Goal: Task Accomplishment & Management: Manage account settings

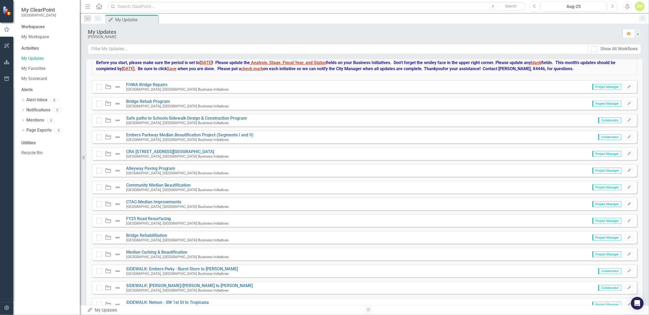
scroll to position [414, 0]
click at [627, 86] on icon "Edit" at bounding box center [629, 86] width 4 height 3
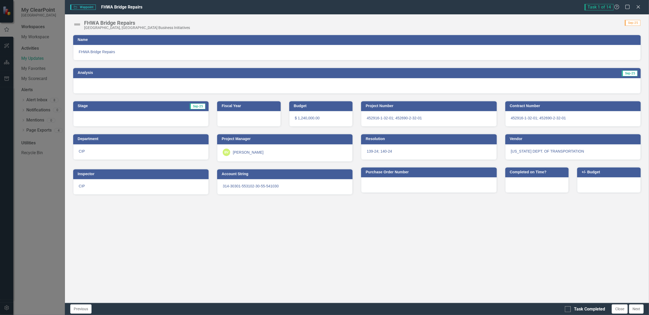
click at [141, 80] on div at bounding box center [357, 85] width 568 height 15
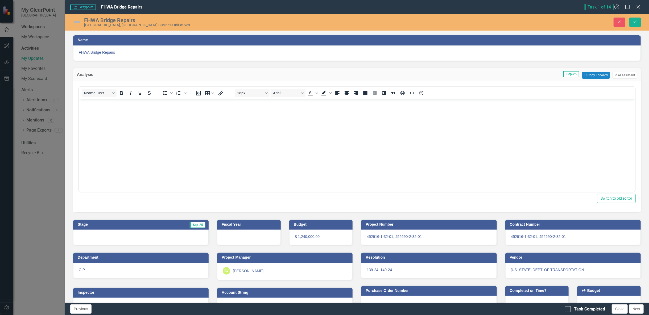
scroll to position [0, 0]
click at [592, 72] on button "Copy Forward Copy Forward" at bounding box center [595, 75] width 27 height 7
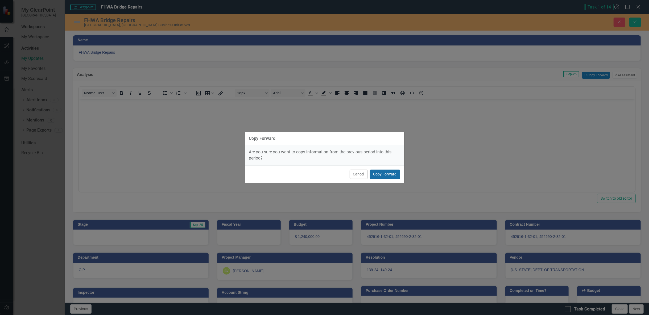
click at [387, 174] on button "Copy Forward" at bounding box center [385, 174] width 30 height 9
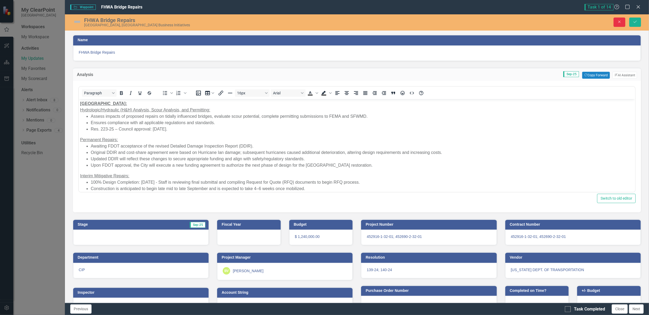
drag, startPoint x: 619, startPoint y: 22, endPoint x: 447, endPoint y: 63, distance: 177.1
click at [619, 22] on icon "Close" at bounding box center [619, 22] width 5 height 4
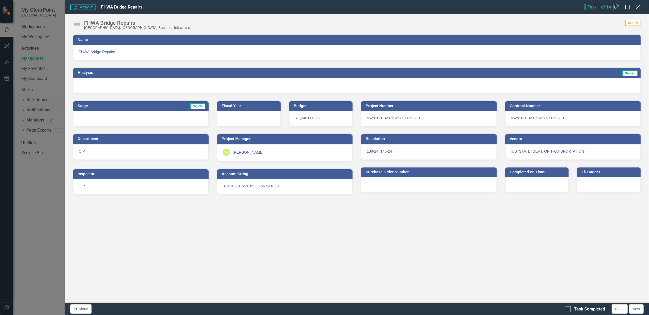
click at [639, 9] on icon "Close" at bounding box center [638, 6] width 7 height 5
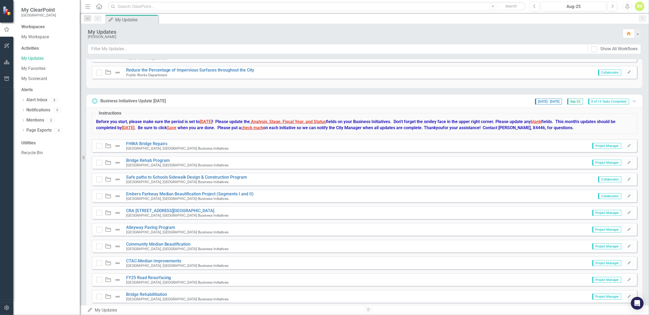
scroll to position [355, 0]
click at [627, 144] on icon "Edit" at bounding box center [629, 145] width 4 height 3
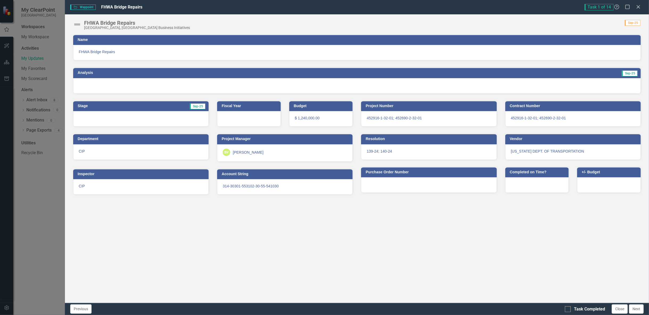
click at [602, 87] on div at bounding box center [357, 85] width 568 height 15
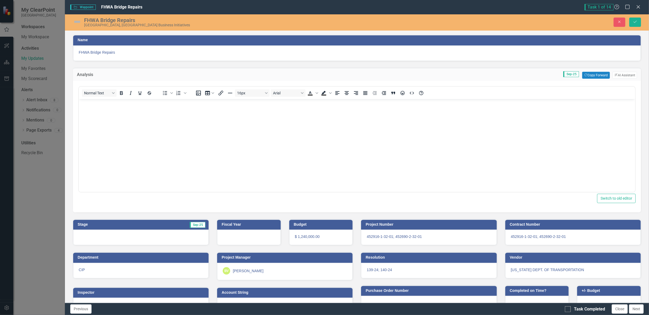
scroll to position [0, 0]
click at [590, 75] on button "Copy Forward Copy Forward" at bounding box center [595, 75] width 27 height 7
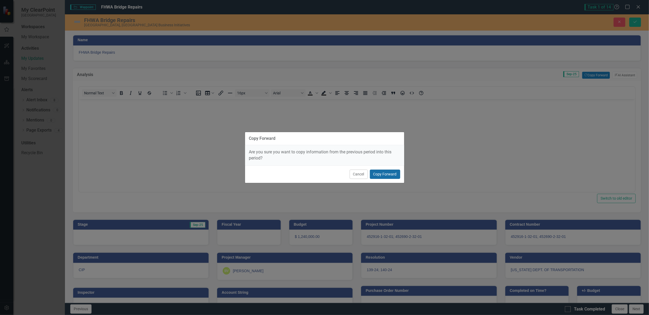
click at [394, 173] on button "Copy Forward" at bounding box center [385, 174] width 30 height 9
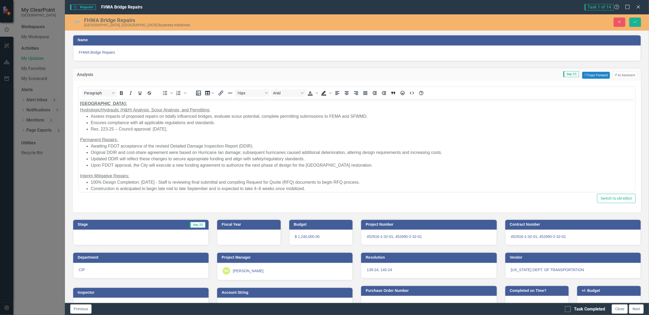
drag, startPoint x: 188, startPoint y: 129, endPoint x: 208, endPoint y: 132, distance: 19.9
click at [189, 129] on li "Res. 223-25 – Council approval: [DATE]." at bounding box center [361, 129] width 543 height 6
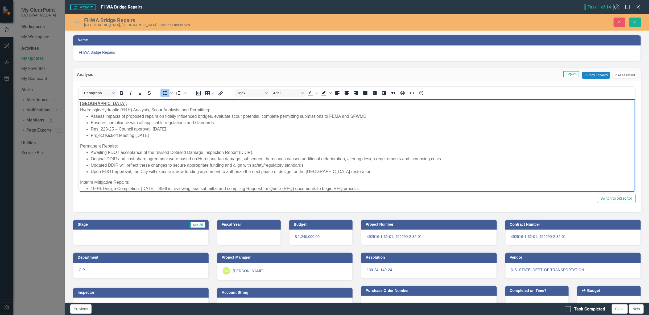
click at [112, 131] on li "Res. 223-25 – Council approval: [DATE]." at bounding box center [361, 129] width 543 height 6
drag, startPoint x: 91, startPoint y: 136, endPoint x: 154, endPoint y: 136, distance: 63.3
click at [154, 136] on li "Project Kickoff Meeting [DATE]" at bounding box center [361, 135] width 543 height 6
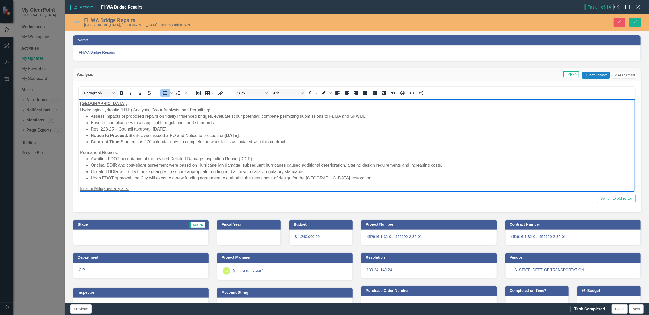
click at [92, 128] on li "Res. 223-25 – Council approval: [DATE]." at bounding box center [361, 129] width 543 height 6
drag, startPoint x: 191, startPoint y: 129, endPoint x: 221, endPoint y: 128, distance: 30.4
click at [221, 129] on li "﻿Council Approval: Res. 223-25 – Council approval: [DATE]." at bounding box center [361, 129] width 543 height 6
click at [124, 92] on icon "Bold" at bounding box center [121, 93] width 6 height 6
click at [126, 141] on li "Contract Time: Stantec has 270 calendar days to complete the work tasks associa…" at bounding box center [361, 142] width 543 height 6
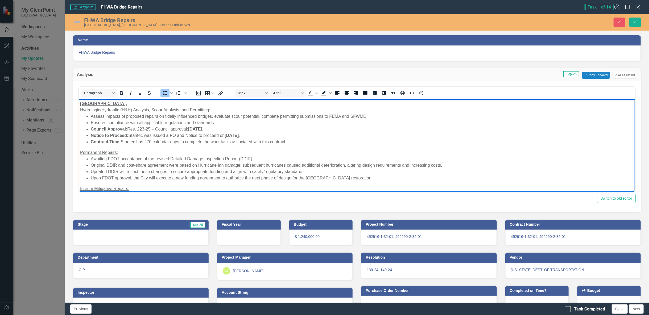
scroll to position [18, 0]
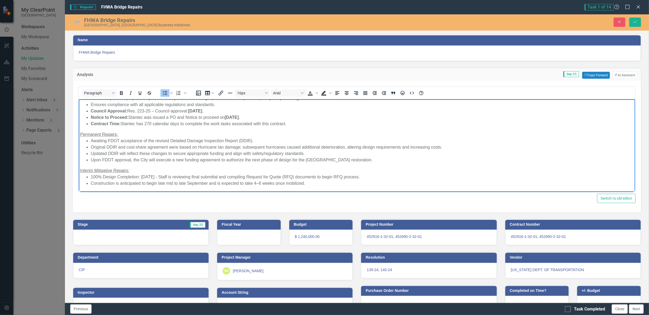
click at [93, 143] on li "Awaiting FDOT acceptance of the revised Detailed Damage Inspection Report (DDIR…" at bounding box center [361, 141] width 543 height 6
drag, startPoint x: 147, startPoint y: 125, endPoint x: 181, endPoint y: 125, distance: 34.6
click at [181, 125] on li "Contract Time: Stantec has 270 calendar days to complete the work tasks associa…" at bounding box center [361, 124] width 543 height 6
click at [123, 91] on icon "Bold" at bounding box center [121, 93] width 6 height 6
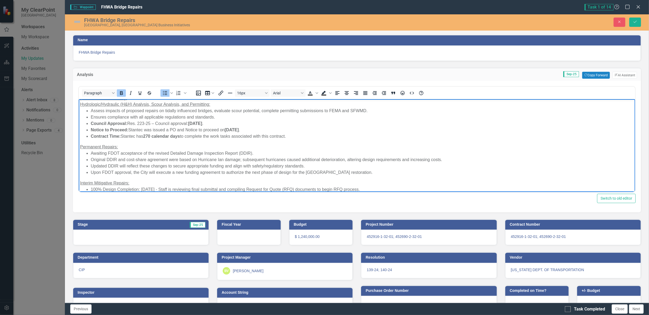
scroll to position [0, 0]
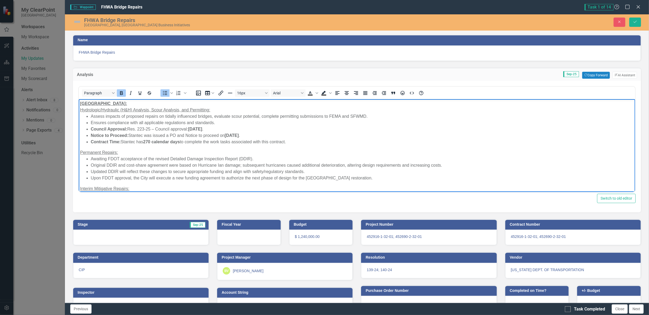
click at [114, 166] on li "Original DDIR and cost-share agreement were based on Hurricane Ian damage; subs…" at bounding box center [361, 165] width 543 height 6
drag, startPoint x: 90, startPoint y: 158, endPoint x: 263, endPoint y: 159, distance: 172.5
click at [263, 159] on li "Awaiting FDOT acceptance of the revised Detailed Damage Inspection Report (DDIR…" at bounding box center [361, 159] width 543 height 6
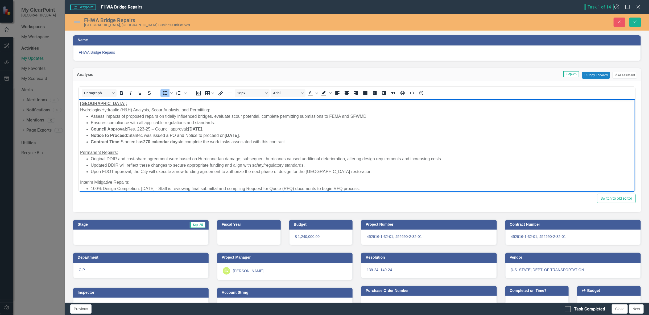
drag, startPoint x: 146, startPoint y: 166, endPoint x: 151, endPoint y: 166, distance: 5.4
click at [146, 166] on li "Updated DDIR will reflect these changes to secure appropriate funding and align…" at bounding box center [361, 165] width 543 height 6
drag, startPoint x: 376, startPoint y: 172, endPoint x: 83, endPoint y: 171, distance: 292.5
click at [83, 171] on ul "Original DDIR and cost-share agreement were based on Hurricane Ian damage; subs…" at bounding box center [357, 165] width 554 height 19
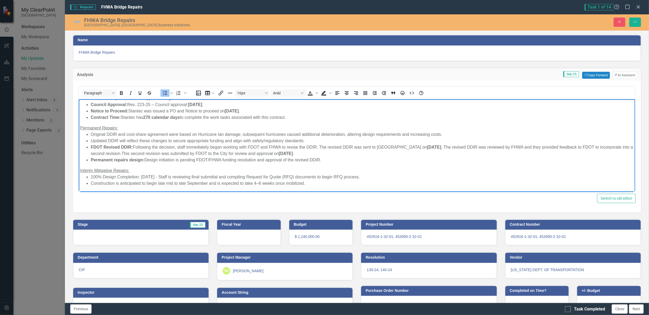
scroll to position [14, 0]
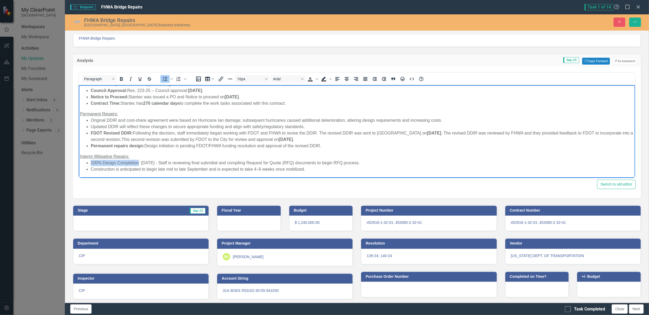
drag, startPoint x: 92, startPoint y: 162, endPoint x: 138, endPoint y: 164, distance: 46.4
click at [138, 164] on li "100% Design Completion: [DATE] - Staff is reviewing final submittal and compili…" at bounding box center [361, 163] width 543 height 6
click at [123, 79] on icon "Bold" at bounding box center [121, 79] width 6 height 6
click at [151, 164] on li "100% Design Completion : [DATE] - Staff is reviewing final submittal and compil…" at bounding box center [361, 163] width 543 height 6
click at [313, 169] on li "Construction is anticipated to begin late mid to late September and is expected…" at bounding box center [361, 169] width 543 height 6
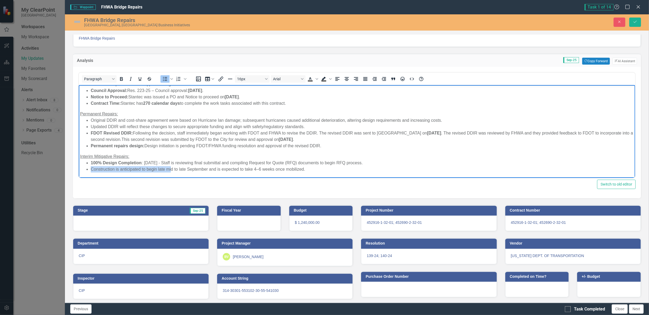
drag, startPoint x: 91, startPoint y: 169, endPoint x: 171, endPoint y: 172, distance: 80.2
click at [171, 172] on li "Construction is anticipated to begin late mid to late September and is expected…" at bounding box center [361, 169] width 543 height 6
drag, startPoint x: 179, startPoint y: 170, endPoint x: 197, endPoint y: 170, distance: 17.6
click at [182, 170] on li "Construction is anticipated to begin late mid to late September and is expected…" at bounding box center [361, 169] width 543 height 6
drag, startPoint x: 186, startPoint y: 170, endPoint x: 207, endPoint y: 171, distance: 20.8
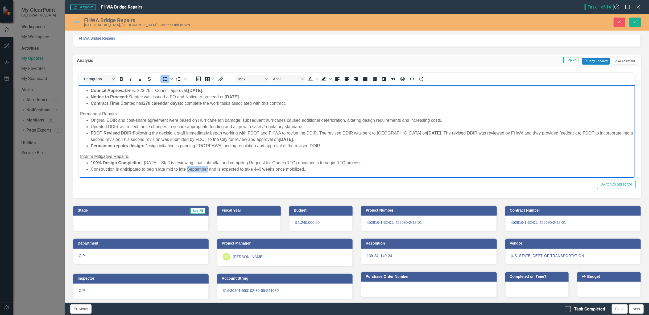
click at [207, 171] on li "Construction is anticipated to begin late mid to late September and is expected…" at bounding box center [361, 169] width 543 height 6
click at [91, 170] on li "Construction is anticipated to begin late mid to late October and is expected t…" at bounding box center [361, 169] width 543 height 6
drag, startPoint x: 90, startPoint y: 169, endPoint x: 114, endPoint y: 173, distance: 24.3
click at [114, 173] on body "SANDS BRIDGE: Hydrologic/Hydraulic (H&H) Analysis, Scour Analysis, and Permitti…" at bounding box center [357, 119] width 557 height 118
click at [120, 77] on icon "Bold" at bounding box center [121, 79] width 3 height 4
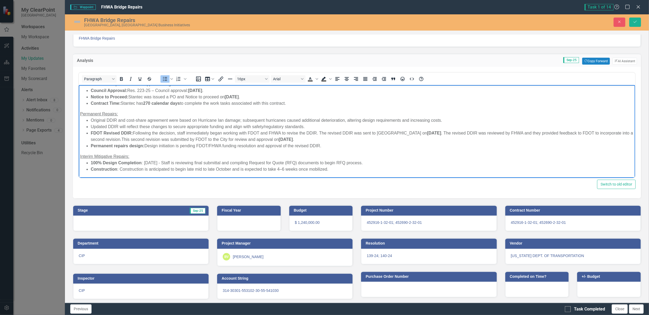
click at [385, 162] on li "100% Design Completion : [DATE] - Staff is reviewing final submittal and compil…" at bounding box center [361, 163] width 543 height 6
click at [191, 169] on li "Formal RFQ documents sent to procurement [DATE]. Procurement has advised that t…" at bounding box center [361, 169] width 543 height 6
click at [194, 168] on li "Formal RFQ documents sent to procurement [DATE]." at bounding box center [361, 168] width 543 height 6
drag, startPoint x: 90, startPoint y: 174, endPoint x: 105, endPoint y: 177, distance: 15.4
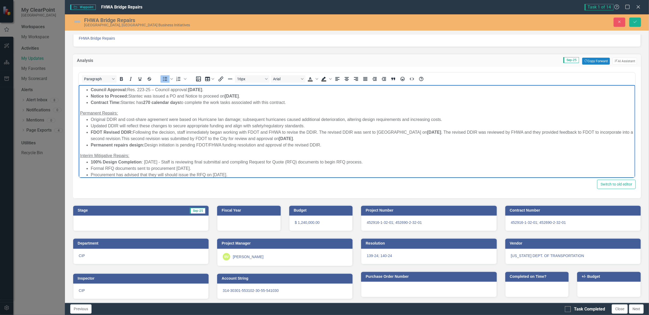
click at [90, 175] on ul "100% Design Completion : [DATE] - Staff is reviewing final submittal and compil…" at bounding box center [357, 172] width 554 height 26
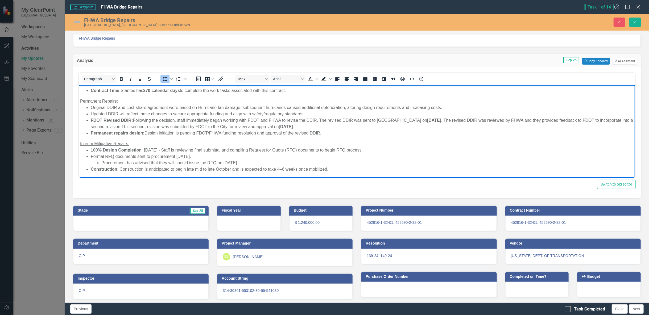
click at [250, 164] on li "Procurement has advised that they will should issue the RFQ on [DATE]." at bounding box center [367, 163] width 533 height 6
click at [163, 168] on li "if issued on 9/16, the RFQ" at bounding box center [367, 169] width 533 height 6
click at [261, 169] on li "if issued on 9/16, the RFQ will close on 10/8 (minimum of 16 days to qualify fo…" at bounding box center [367, 169] width 533 height 6
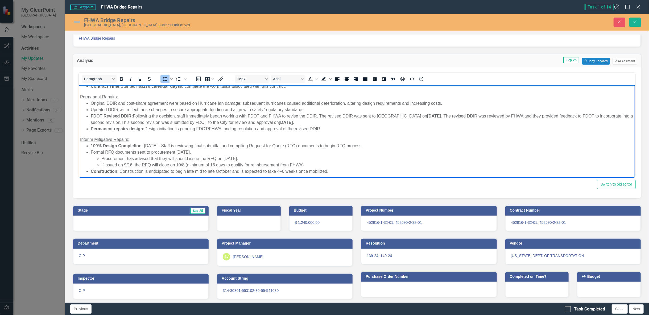
scroll to position [44, 0]
click at [314, 163] on li "if issued on 9/16, the RFQ will close on 10/8 (minimum of 16 days to qualify fo…" at bounding box center [367, 163] width 533 height 6
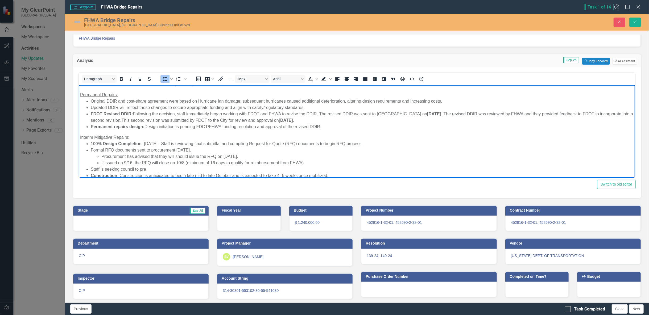
click at [91, 169] on li "Staff is seeking council to pre" at bounding box center [361, 169] width 543 height 6
click at [191, 167] on li "Pre-Authorization: Staff is seeking council to pre" at bounding box center [361, 169] width 543 height 6
drag, startPoint x: 171, startPoint y: 168, endPoint x: 185, endPoint y: 171, distance: 14.5
click at [171, 169] on li "Pre-Authorization: Staff is seeking council to pre-authorize" at bounding box center [361, 169] width 543 height 6
click at [207, 170] on li "Pre-Authorization: Staff is seeking council to pre-authorize" at bounding box center [361, 169] width 543 height 6
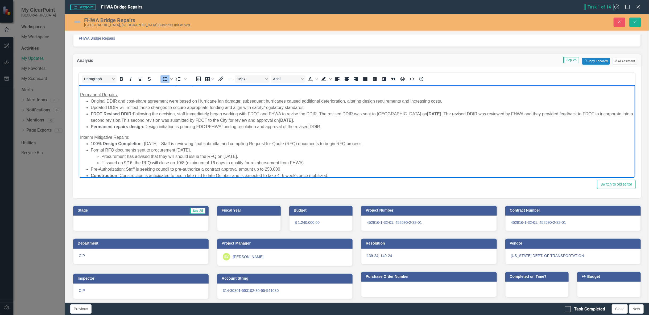
click at [264, 169] on li "Pre-Authorization: Staff is seeking council to pre-authorize a contract approva…" at bounding box center [361, 169] width 543 height 6
click at [295, 169] on li "Pre-Authorization: Staff is seeking council to pre-authorize a contract approva…" at bounding box center [361, 169] width 543 height 6
click at [368, 169] on li "Pre-Authorization: Staff is seeking council to pre-authorize a contract approva…" at bounding box center [361, 169] width 543 height 6
click at [457, 168] on li "Pre-Authorization: Staff is seeking council to pre-authorize a contract approva…" at bounding box center [361, 169] width 543 height 6
drag, startPoint x: 92, startPoint y: 170, endPoint x: 123, endPoint y: 171, distance: 30.9
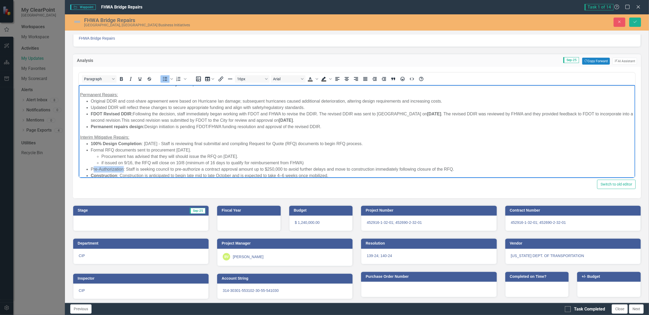
click at [123, 171] on li "Pre-Authorization: Staff is seeking council to pre-authorize a contract approva…" at bounding box center [361, 169] width 543 height 6
drag, startPoint x: 91, startPoint y: 170, endPoint x: 123, endPoint y: 170, distance: 32.2
click at [123, 170] on li "Pre-Authorization: Staff is seeking council to pre-authorize a contract approva…" at bounding box center [361, 169] width 543 height 6
drag, startPoint x: 123, startPoint y: 79, endPoint x: 122, endPoint y: 83, distance: 3.9
click at [123, 80] on icon "Bold" at bounding box center [121, 79] width 6 height 6
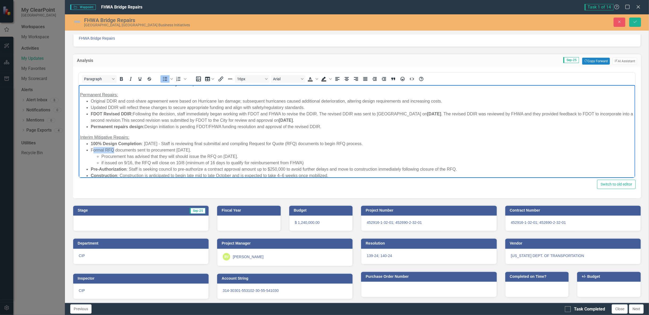
click at [112, 151] on li "Formal RFQ documents sent to procurement [DATE]. Procurement has advised that t…" at bounding box center [361, 156] width 543 height 19
click at [91, 151] on li "Formal RFQ documents sent to procurement [DATE]. Procurement has advised that t…" at bounding box center [361, 156] width 543 height 19
drag, startPoint x: 91, startPoint y: 151, endPoint x: 114, endPoint y: 151, distance: 23.2
click at [114, 151] on li "Formal RFQ documents sent to procurement [DATE]. Procurement has advised that t…" at bounding box center [361, 156] width 543 height 19
drag, startPoint x: 44, startPoint y: 4, endPoint x: 122, endPoint y: 84, distance: 112.0
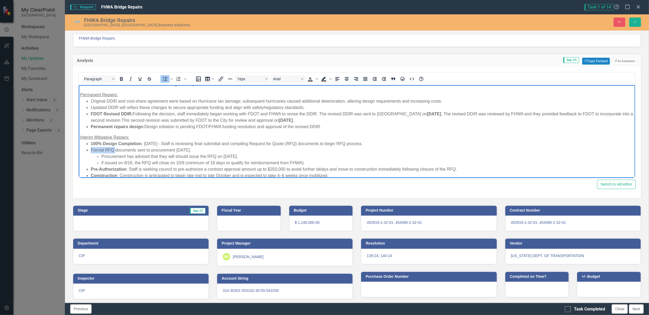
click at [122, 81] on icon "Bold" at bounding box center [121, 79] width 6 height 6
drag, startPoint x: 135, startPoint y: 145, endPoint x: 154, endPoint y: 167, distance: 28.5
click at [135, 146] on strong "100% Design Completion" at bounding box center [115, 143] width 51 height 5
click at [115, 151] on strong "Formal RFQ" at bounding box center [102, 150] width 24 height 5
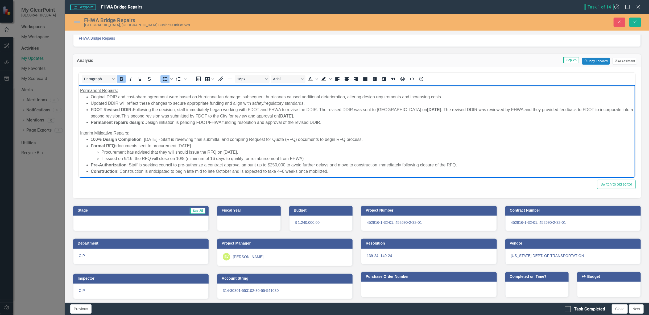
scroll to position [50, 0]
click at [77, 22] on img at bounding box center [77, 22] width 9 height 9
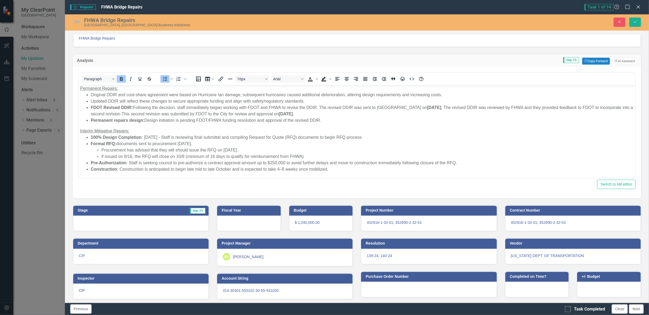
click at [77, 22] on img at bounding box center [77, 22] width 9 height 9
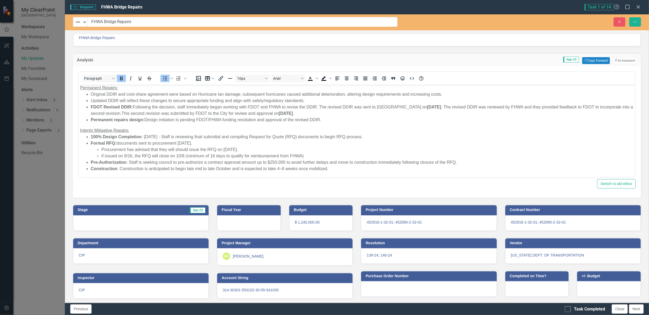
scroll to position [14, 0]
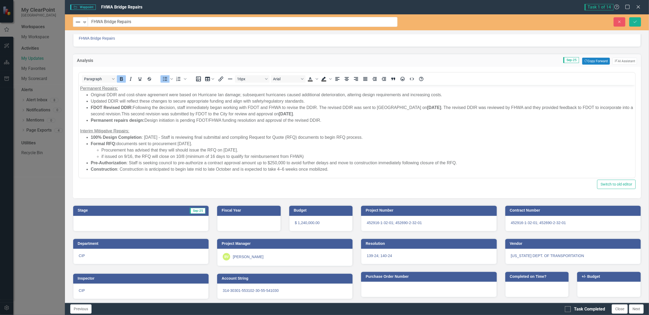
click at [77, 22] on img at bounding box center [78, 22] width 6 height 6
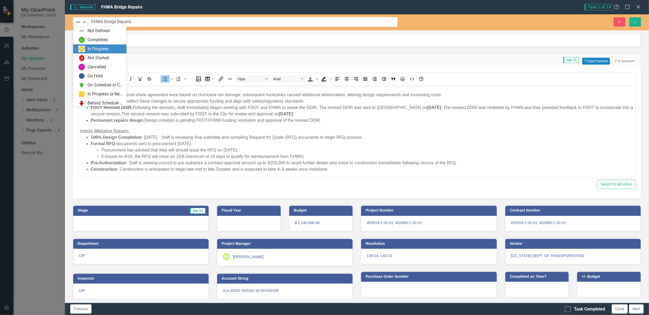
click at [107, 49] on div "In Progress" at bounding box center [98, 49] width 21 height 6
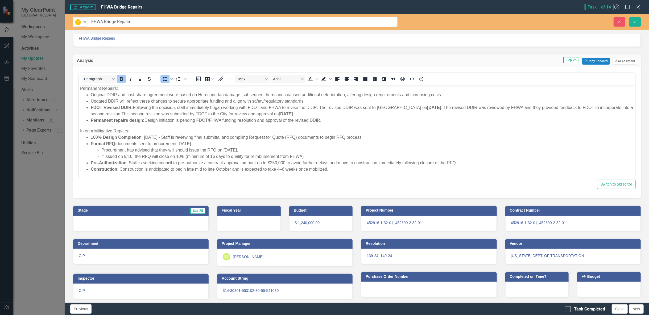
click at [111, 218] on div at bounding box center [140, 223] width 135 height 15
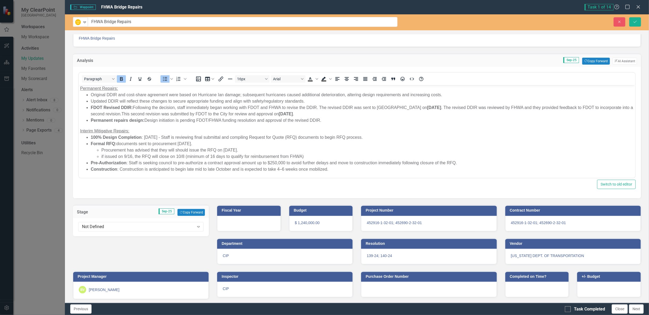
scroll to position [14, 0]
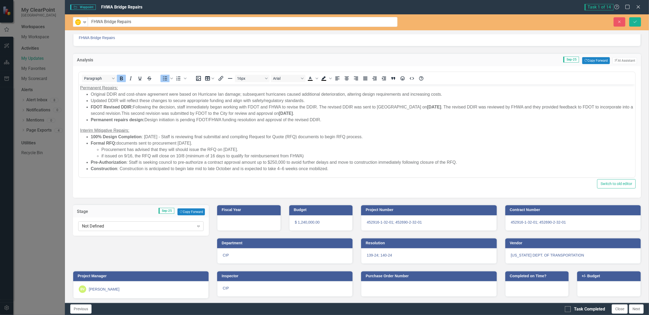
click at [112, 226] on div "Not Defined" at bounding box center [138, 227] width 112 height 6
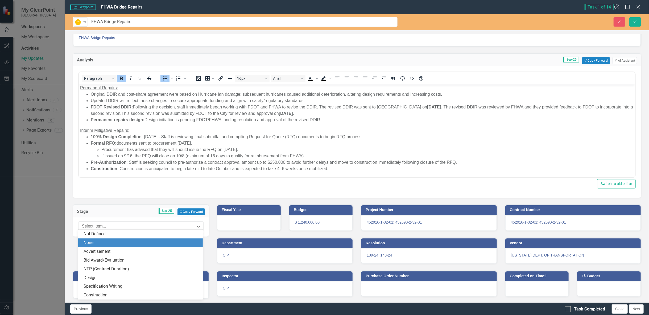
click at [102, 243] on div "None" at bounding box center [142, 243] width 116 height 6
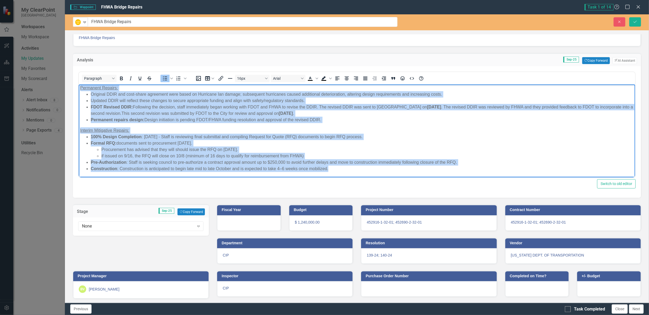
scroll to position [0, 0]
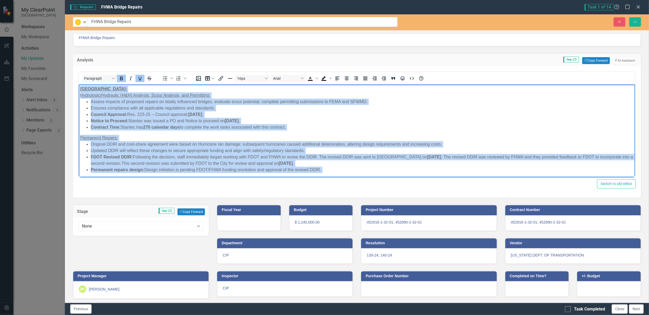
drag, startPoint x: 353, startPoint y: 172, endPoint x: 57, endPoint y: 66, distance: 314.0
click at [79, 85] on html "SANDS BRIDGE: Hydrologic/Hydraulic (H&H) Analysis, Scour Analysis, and Permitti…" at bounding box center [357, 156] width 557 height 143
copy body "LOREM IPSUMD: Sitametcon/Adipiscin (E&S) Doeiusmo, Tempo Incididu, utl Etdolore…"
click at [159, 124] on li "Notice to Proceed: Stantec was issued a PO and Notice to proceed on [DATE] ." at bounding box center [361, 121] width 543 height 6
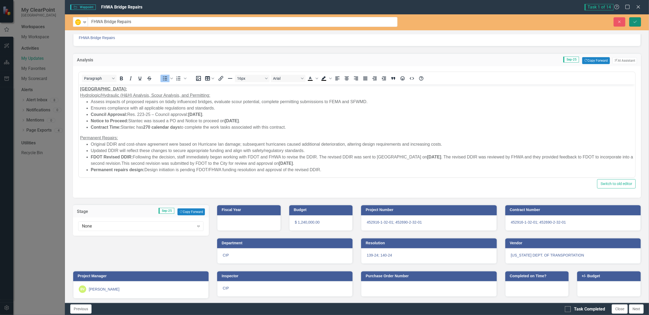
click at [633, 24] on button "Save" at bounding box center [636, 21] width 12 height 9
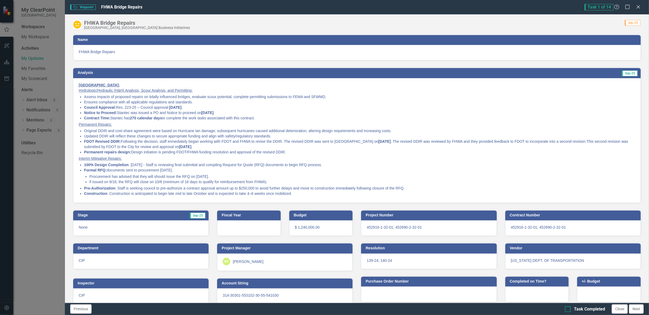
click at [571, 311] on div "Task Completed" at bounding box center [585, 310] width 40 height 6
click at [569, 310] on input "Task Completed" at bounding box center [566, 308] width 3 height 3
checkbox input "true"
click at [618, 308] on button "Close" at bounding box center [620, 309] width 16 height 9
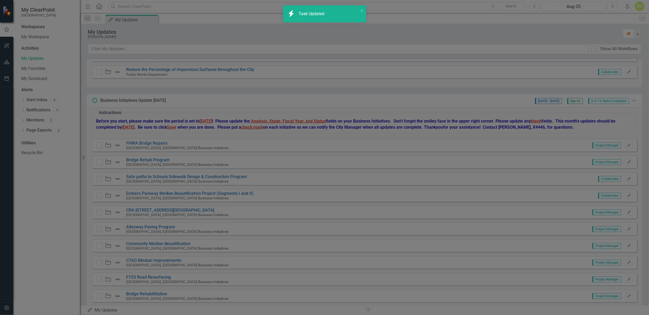
checkbox input "true"
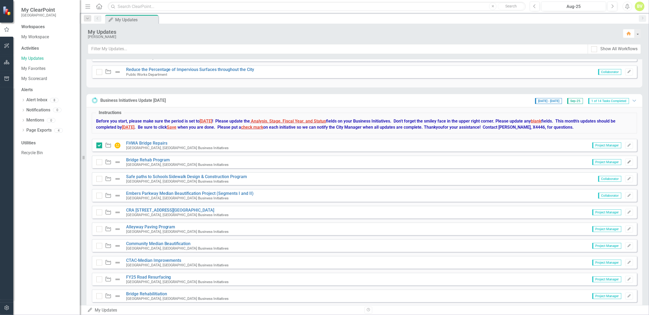
click at [626, 163] on button "Edit" at bounding box center [630, 162] width 8 height 7
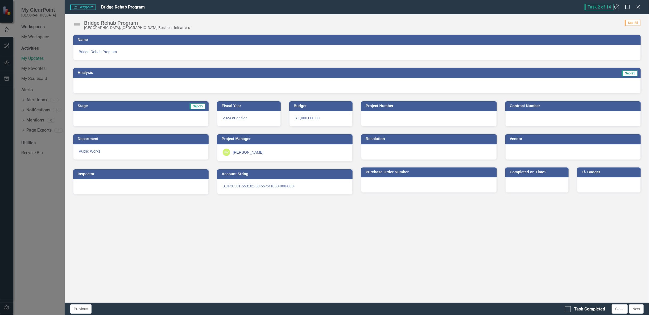
click at [96, 82] on div at bounding box center [357, 85] width 568 height 15
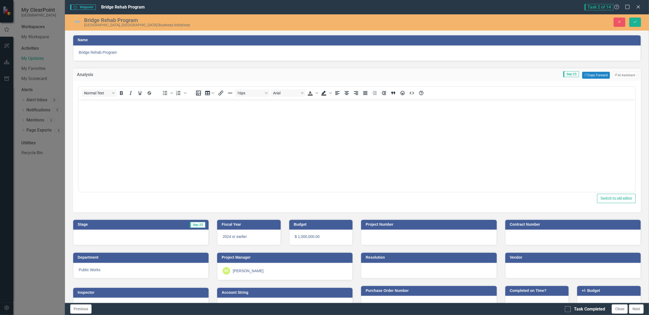
scroll to position [0, 0]
click at [597, 78] on button "Copy Forward Copy Forward" at bounding box center [595, 75] width 27 height 7
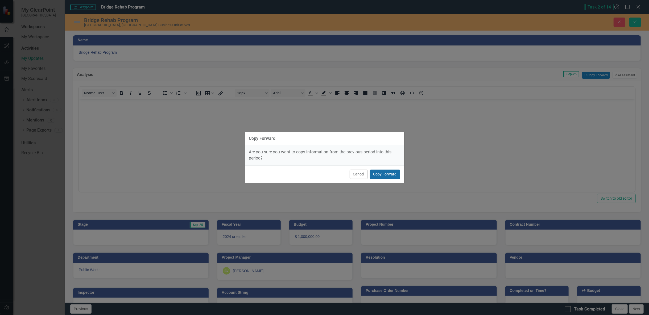
click at [386, 172] on button "Copy Forward" at bounding box center [385, 174] width 30 height 9
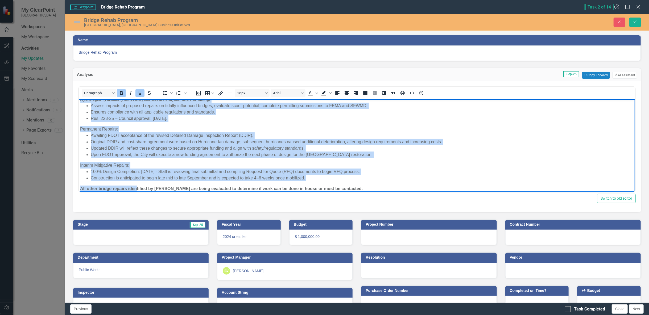
scroll to position [27, 0]
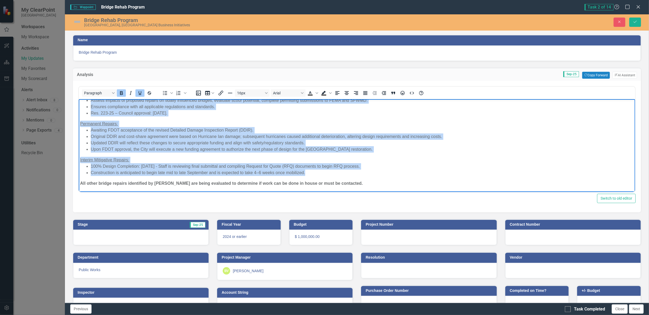
drag, startPoint x: 80, startPoint y: 112, endPoint x: 311, endPoint y: 174, distance: 239.9
click at [311, 174] on body "Inspection and Prioritization for 140 Bridge Rehab or Replacements as needed SA…" at bounding box center [357, 132] width 557 height 120
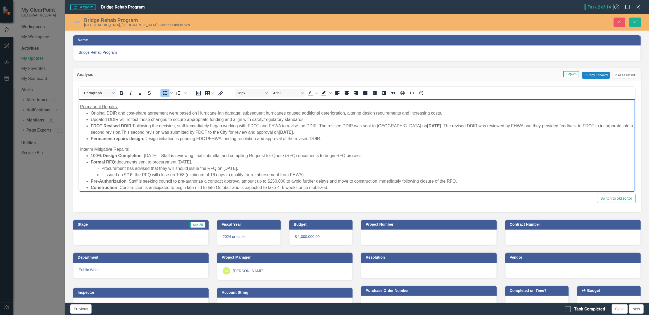
scroll to position [0, 0]
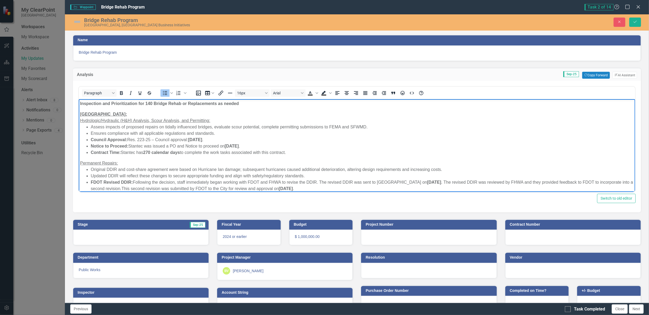
click at [80, 113] on u "[GEOGRAPHIC_DATA]:" at bounding box center [103, 114] width 47 height 5
click at [179, 92] on icon "Numbered list" at bounding box center [178, 93] width 4 height 4
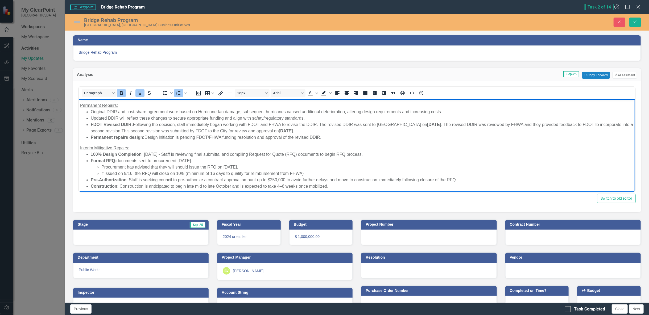
scroll to position [76, 0]
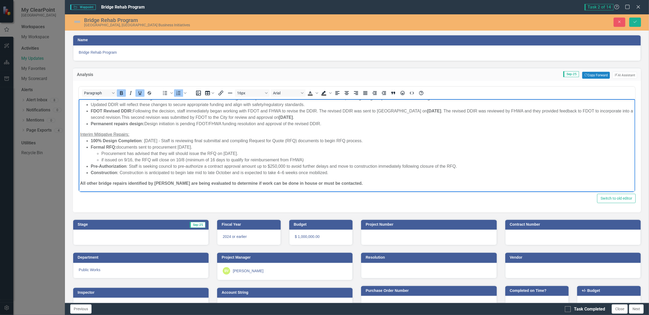
click at [81, 184] on strong "All other bridge repairs identified by [PERSON_NAME] are being evaluated to det…" at bounding box center [221, 183] width 283 height 5
click at [176, 94] on icon "Numbered list" at bounding box center [178, 93] width 6 height 6
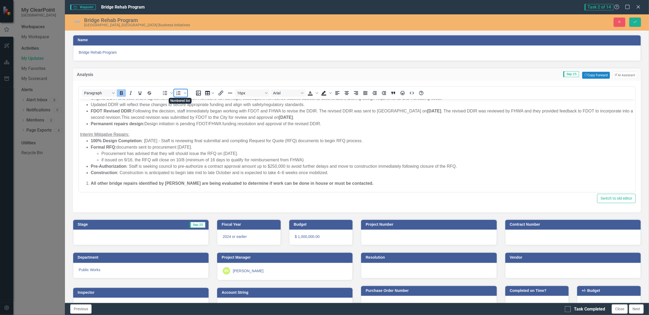
drag, startPoint x: 178, startPoint y: 91, endPoint x: 97, endPoint y: 5, distance: 118.6
click at [178, 91] on icon "Numbered list" at bounding box center [178, 93] width 4 height 4
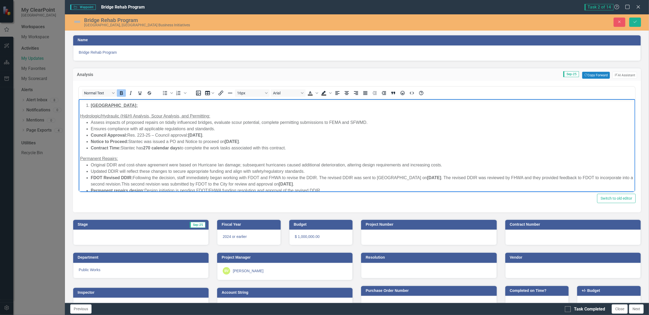
scroll to position [0, 0]
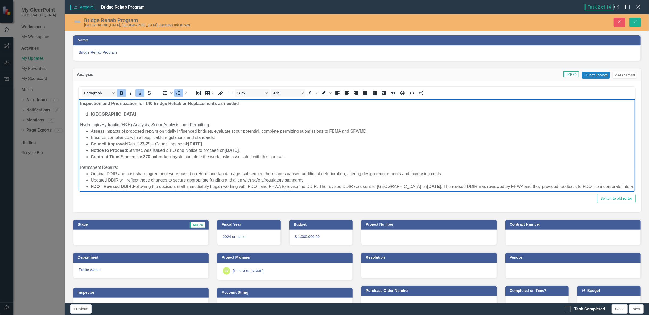
click at [93, 114] on u "[GEOGRAPHIC_DATA]:" at bounding box center [113, 114] width 47 height 5
click at [91, 115] on u "[GEOGRAPHIC_DATA]:" at bounding box center [113, 114] width 47 height 5
click at [177, 90] on icon "Numbered list" at bounding box center [178, 93] width 6 height 6
click at [150, 157] on strong "270 calendar days" at bounding box center [161, 156] width 37 height 5
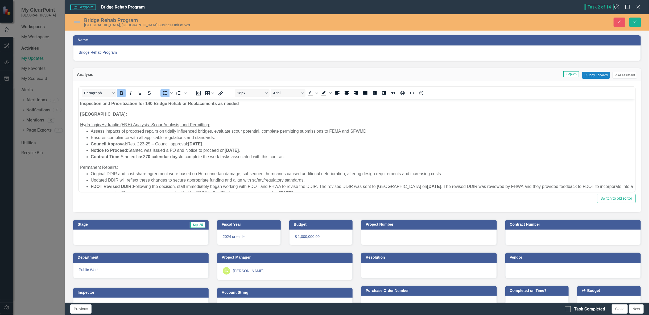
click at [78, 23] on img at bounding box center [77, 22] width 9 height 9
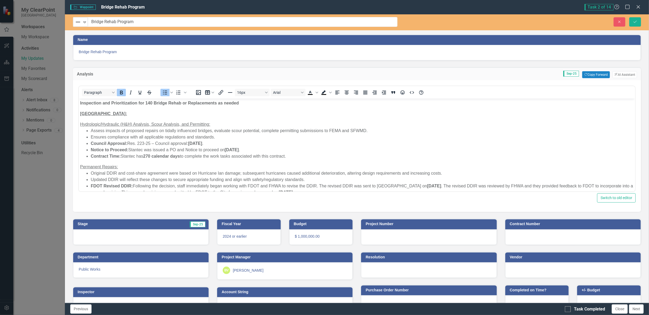
click at [78, 23] on img at bounding box center [78, 22] width 6 height 6
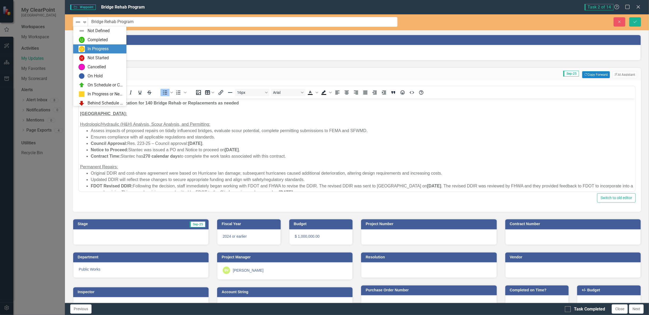
click at [112, 51] on div "In Progress" at bounding box center [101, 49] width 45 height 6
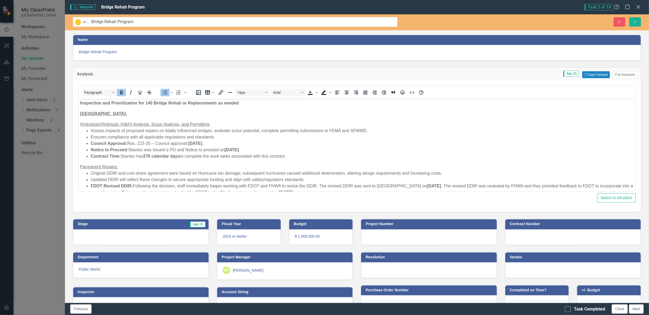
click at [127, 234] on div at bounding box center [140, 237] width 135 height 15
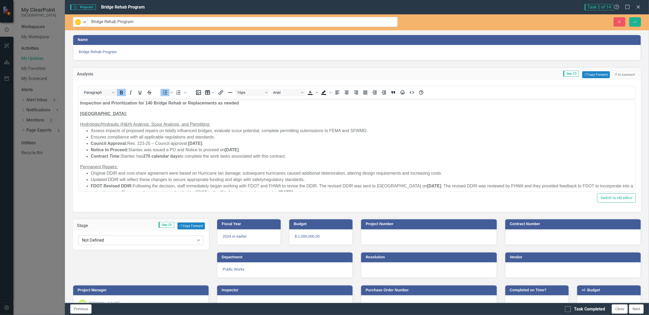
click at [123, 241] on div "Not Defined" at bounding box center [138, 241] width 112 height 6
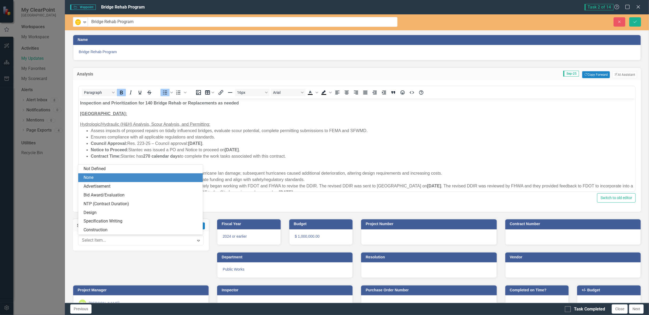
click at [122, 180] on div "None" at bounding box center [142, 178] width 116 height 6
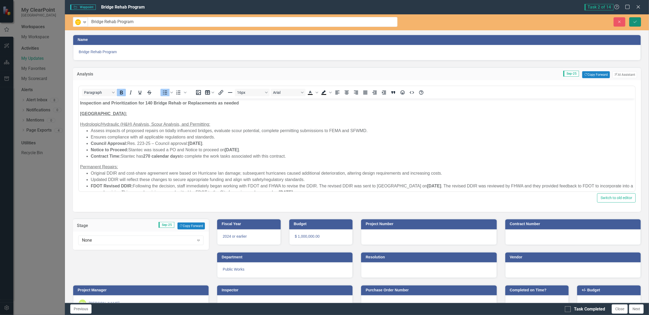
click at [635, 22] on icon "Save" at bounding box center [635, 22] width 5 height 4
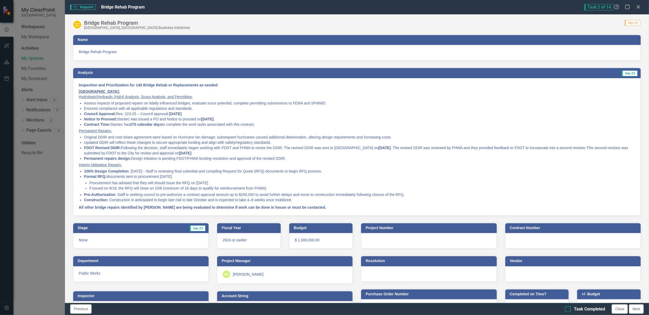
drag, startPoint x: 591, startPoint y: 309, endPoint x: 602, endPoint y: 309, distance: 11.7
click at [592, 309] on div "Task Completed" at bounding box center [589, 310] width 31 height 6
click at [569, 309] on input "Task Completed" at bounding box center [566, 308] width 3 height 3
checkbox input "true"
click at [619, 310] on button "Close" at bounding box center [620, 309] width 16 height 9
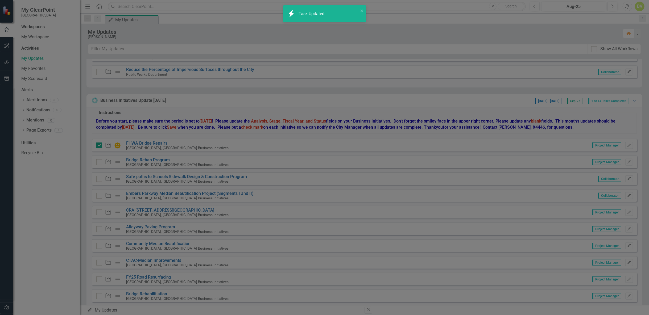
checkbox input "true"
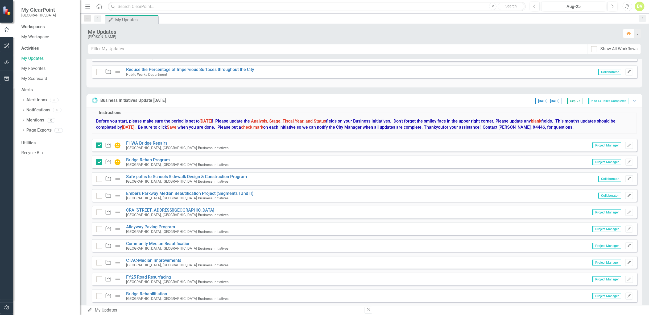
click at [627, 295] on icon "Edit" at bounding box center [629, 296] width 4 height 3
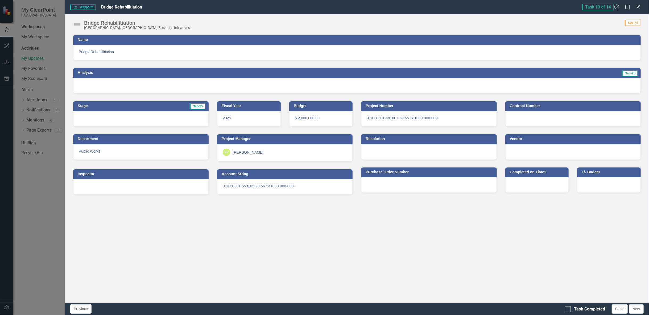
click at [602, 86] on div at bounding box center [357, 85] width 568 height 15
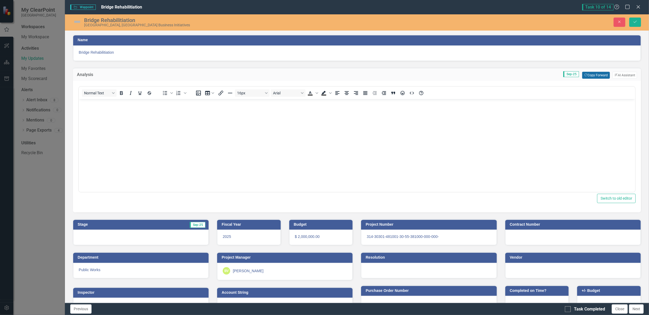
click at [593, 75] on button "Copy Forward Copy Forward" at bounding box center [595, 75] width 27 height 7
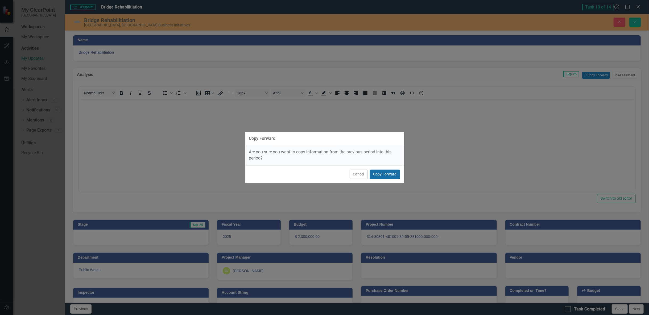
click at [382, 175] on button "Copy Forward" at bounding box center [385, 174] width 30 height 9
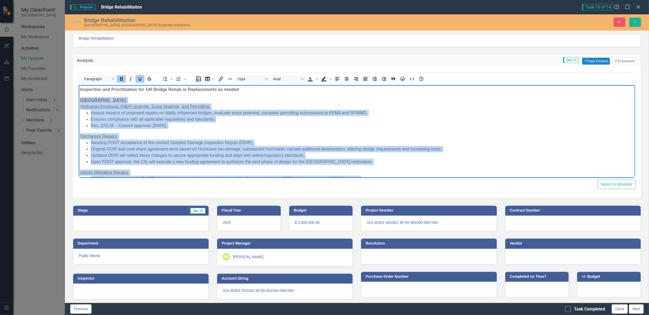
drag, startPoint x: 309, startPoint y: 159, endPoint x: 151, endPoint y: 183, distance: 159.3
click at [79, 99] on html "Inspection and Prioritization for 140 Bridge Rehab or Replacements as needed SA…" at bounding box center [357, 145] width 557 height 120
paste body "Rich Text Area. Press ALT-0 for help."
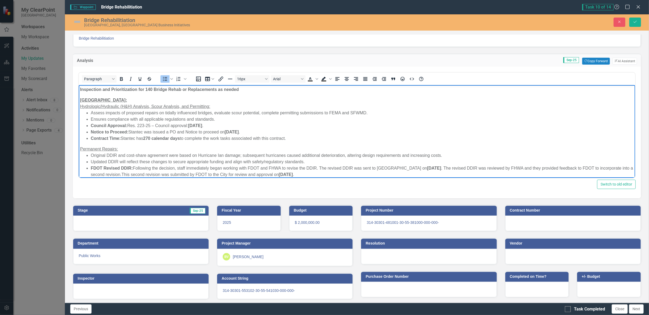
click at [77, 21] on img at bounding box center [77, 22] width 9 height 9
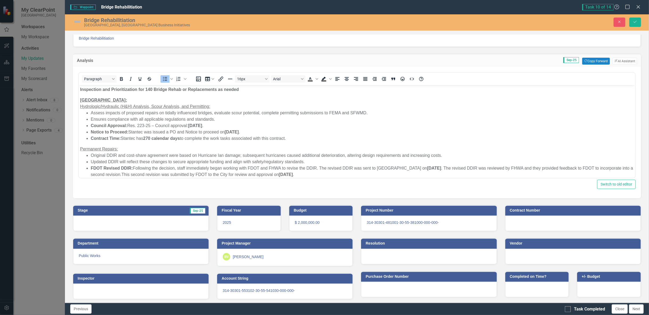
click at [77, 21] on img at bounding box center [77, 22] width 9 height 9
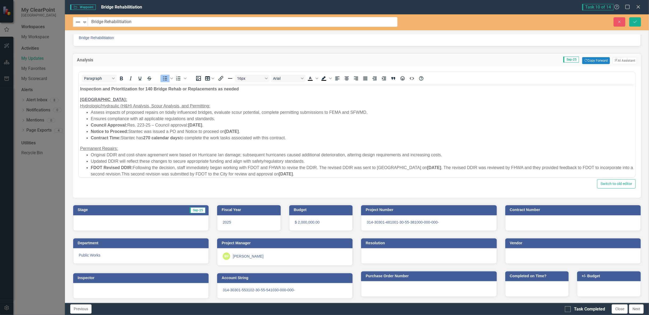
scroll to position [14, 0]
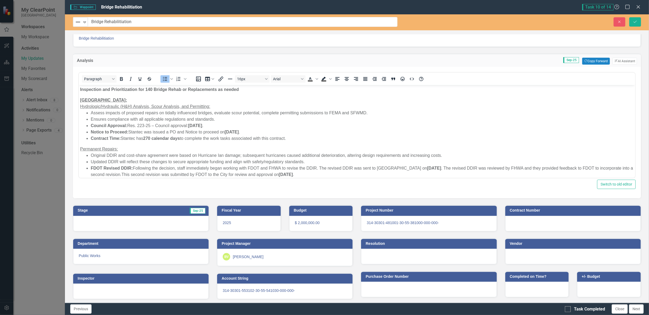
click at [77, 21] on img at bounding box center [78, 22] width 6 height 6
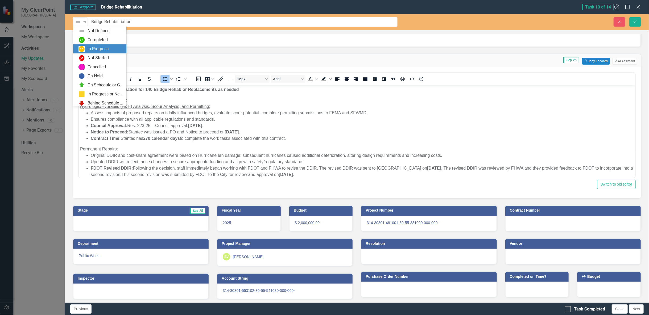
click at [87, 50] on div "In Progress" at bounding box center [101, 49] width 45 height 6
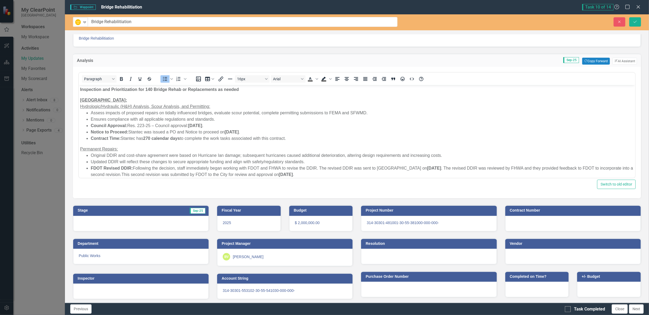
click at [98, 221] on div at bounding box center [140, 223] width 135 height 15
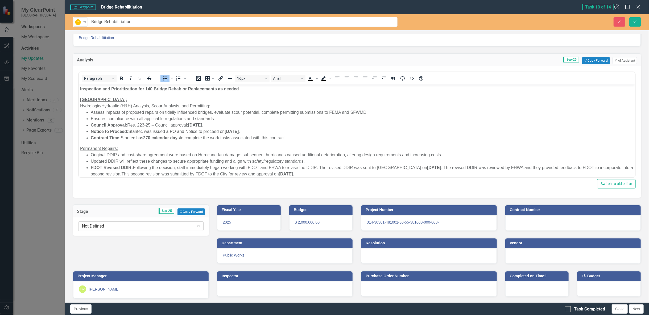
click at [107, 227] on div "Not Defined" at bounding box center [138, 227] width 112 height 6
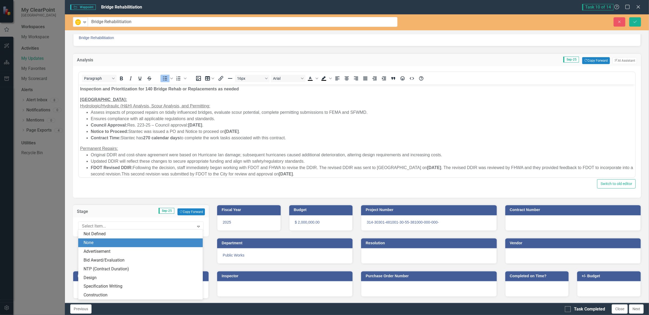
click at [99, 245] on div "None" at bounding box center [142, 243] width 116 height 6
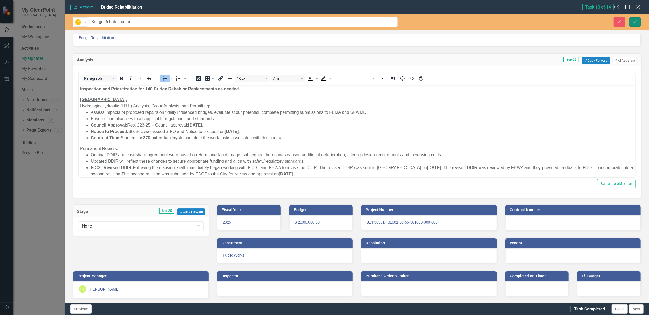
click at [637, 23] on icon "Save" at bounding box center [635, 22] width 5 height 4
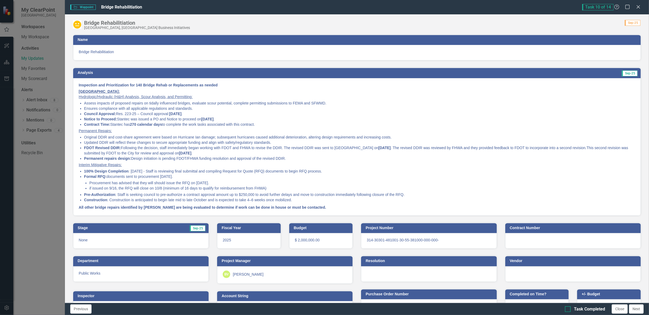
click at [575, 309] on div "Task Completed" at bounding box center [589, 310] width 31 height 6
click at [569, 309] on input "Task Completed" at bounding box center [566, 308] width 3 height 3
checkbox input "true"
click at [622, 310] on button "Close" at bounding box center [620, 309] width 16 height 9
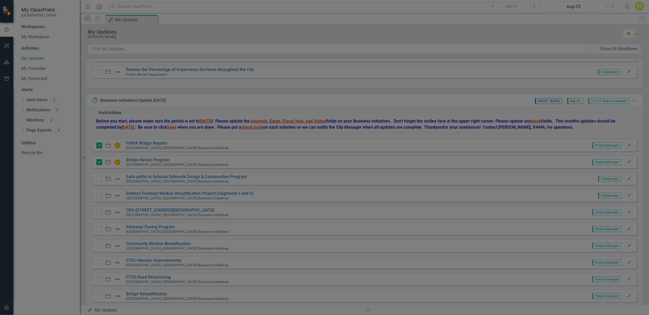
checkbox input "true"
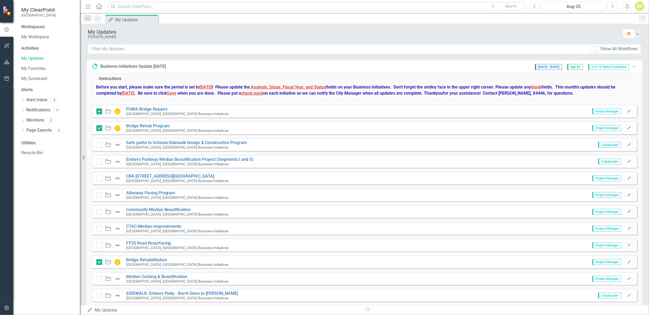
scroll to position [433, 0]
